Goal: Information Seeking & Learning: Check status

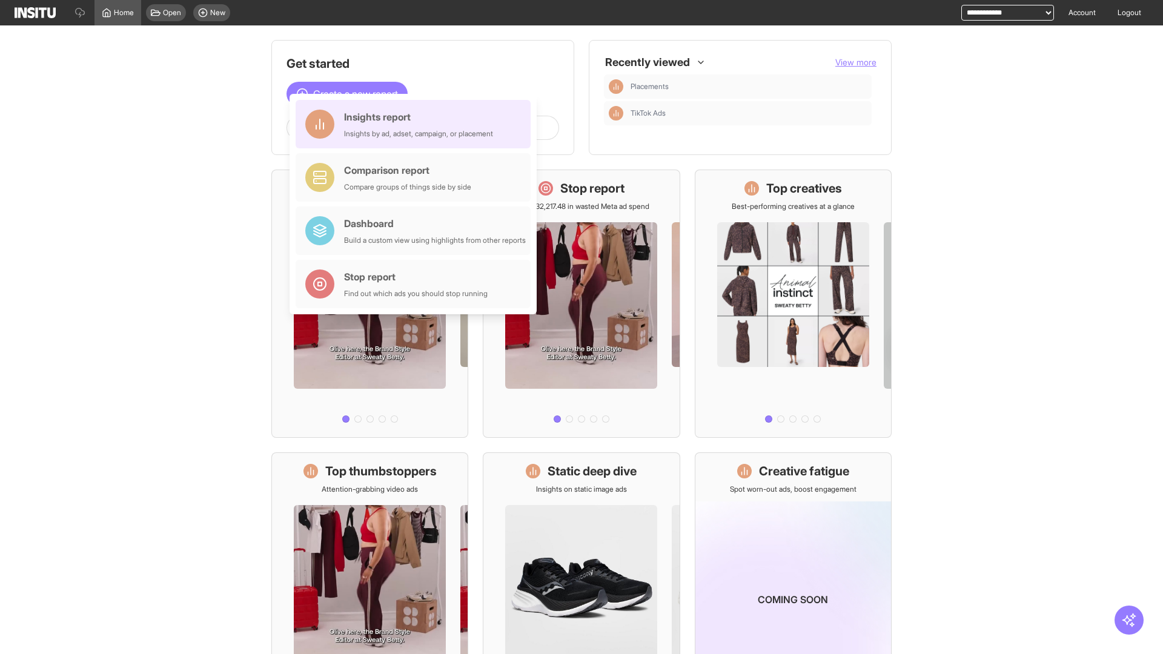
click at [416, 124] on div "Insights report Insights by ad, adset, campaign, or placement" at bounding box center [418, 124] width 149 height 29
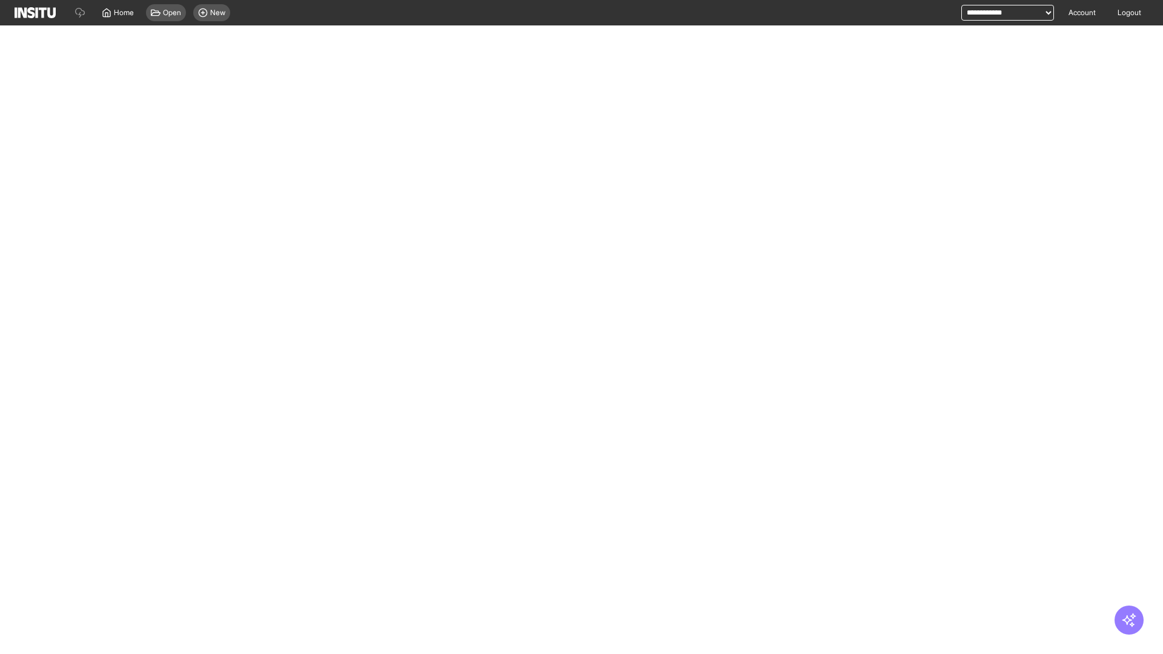
select select "**"
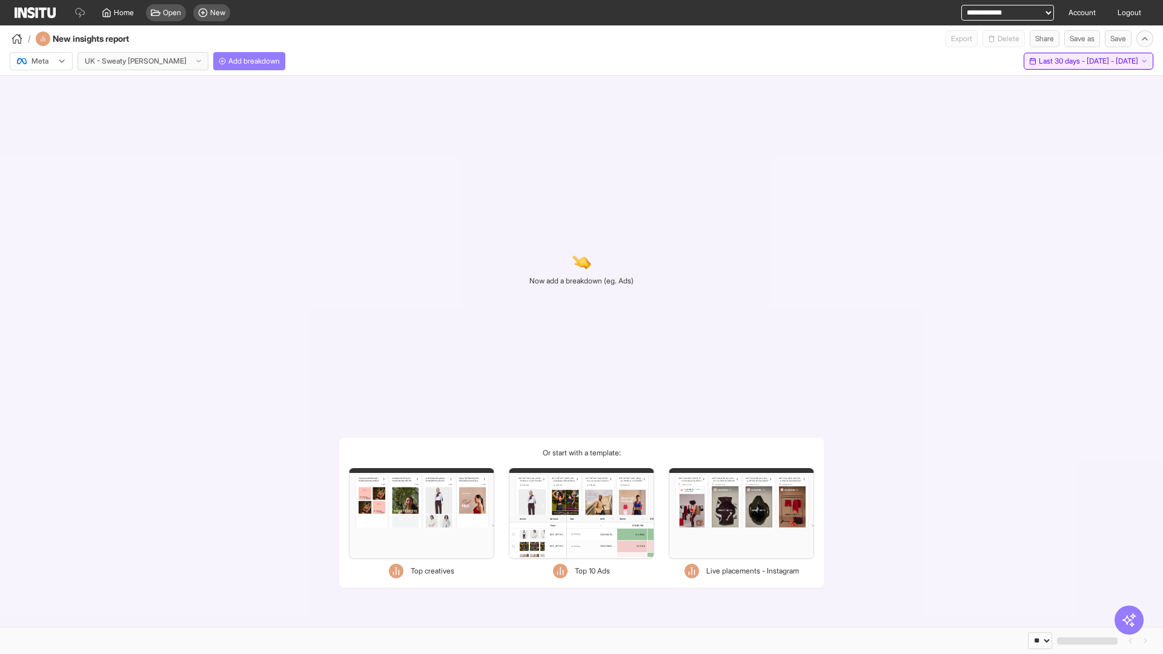
click at [1063, 61] on span "Last 30 days - [DATE] - [DATE]" at bounding box center [1088, 61] width 99 height 10
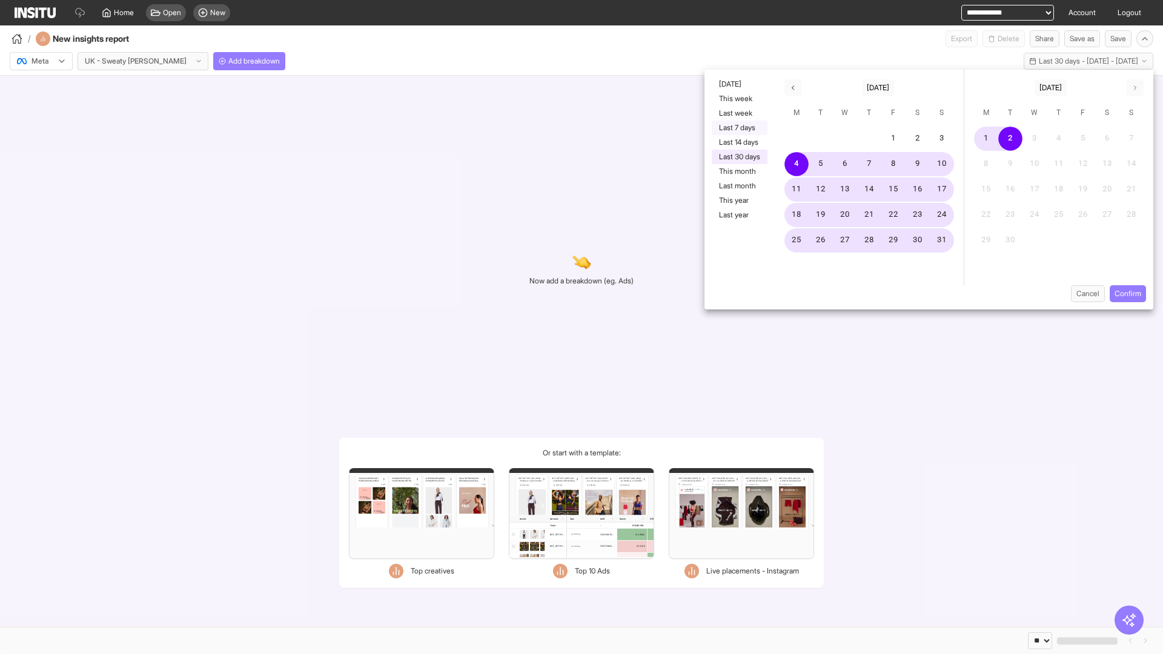
click at [739, 128] on button "Last 7 days" at bounding box center [740, 128] width 56 height 15
